Goal: Information Seeking & Learning: Learn about a topic

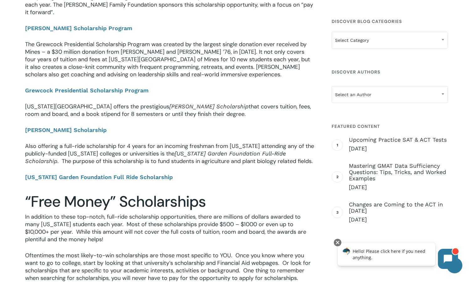
scroll to position [466, 0]
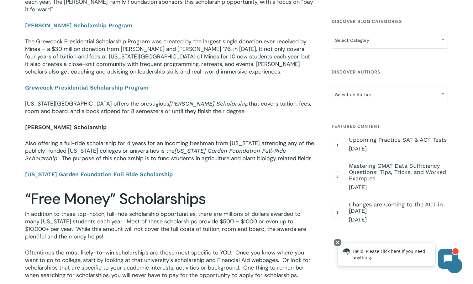
click at [65, 124] on b "[PERSON_NAME] Scholarship" at bounding box center [66, 127] width 82 height 7
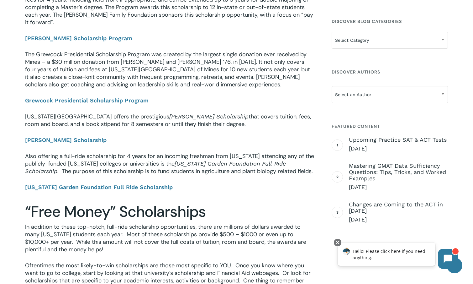
scroll to position [443, 0]
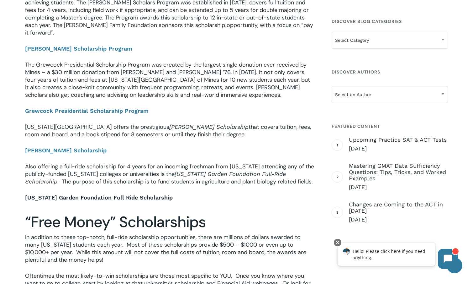
click at [52, 194] on b "[US_STATE] Garden Foundation Full Ride Scholarship" at bounding box center [99, 197] width 148 height 7
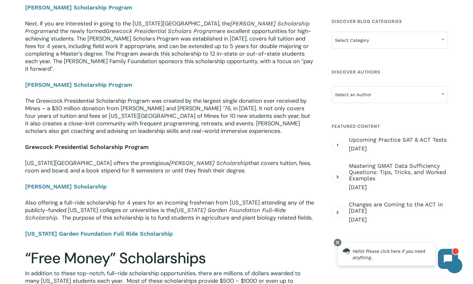
scroll to position [399, 0]
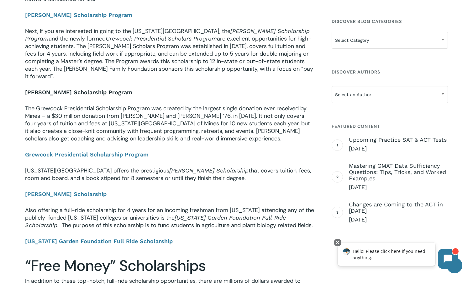
click at [64, 89] on b "[PERSON_NAME] Scholarship Program" at bounding box center [78, 92] width 107 height 7
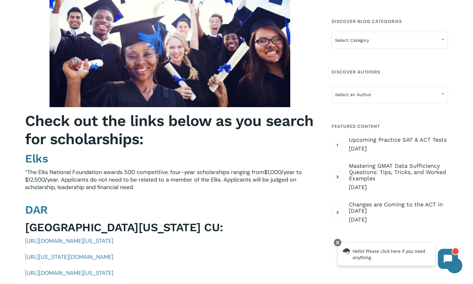
scroll to position [772, 0]
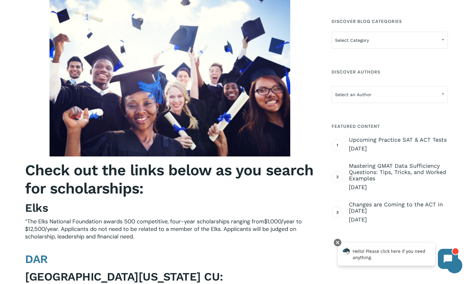
click at [35, 201] on strong "Elks" at bounding box center [36, 207] width 23 height 13
